Goal: Find specific page/section: Find specific page/section

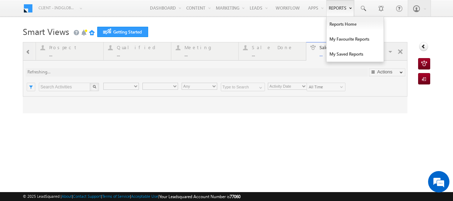
type input "Any Owner"
click at [341, 26] on link "Reports Home" at bounding box center [355, 24] width 57 height 15
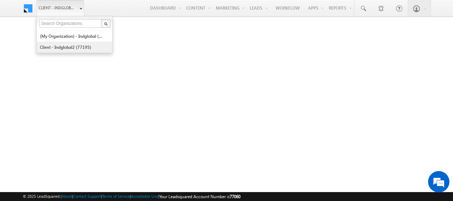
click at [62, 46] on link "Client - indglobal2 (77195)" at bounding box center [72, 47] width 65 height 11
